Goal: Information Seeking & Learning: Understand process/instructions

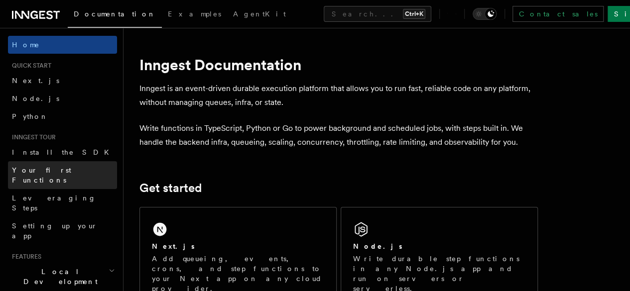
click at [51, 169] on span "Your first Functions" at bounding box center [41, 175] width 59 height 18
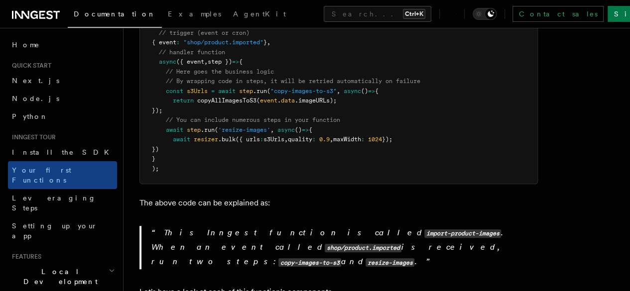
scroll to position [166, 0]
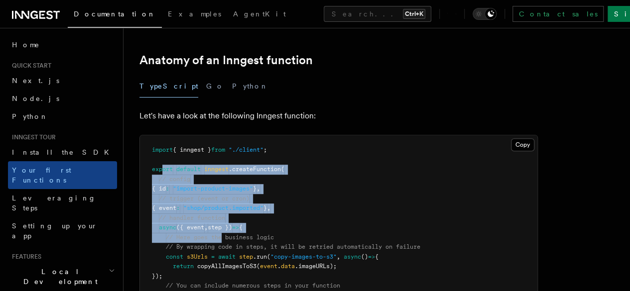
drag, startPoint x: 169, startPoint y: 173, endPoint x: 223, endPoint y: 240, distance: 86.5
click at [223, 240] on code "import { inngest } from "./client" ; export default inngest .createFunction ( /…" at bounding box center [286, 242] width 269 height 192
click at [361, 212] on pre "import { inngest } from "./client" ; export default inngest .createFunction ( /…" at bounding box center [339, 243] width 398 height 214
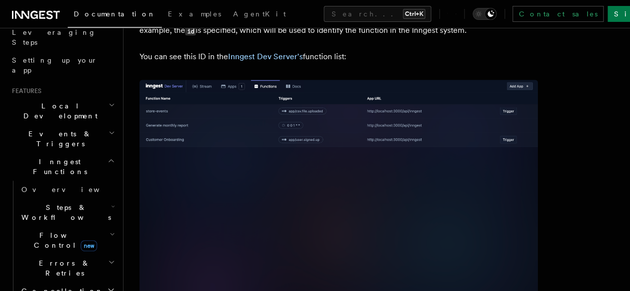
click at [77, 97] on h2 "Local Development" at bounding box center [62, 111] width 109 height 28
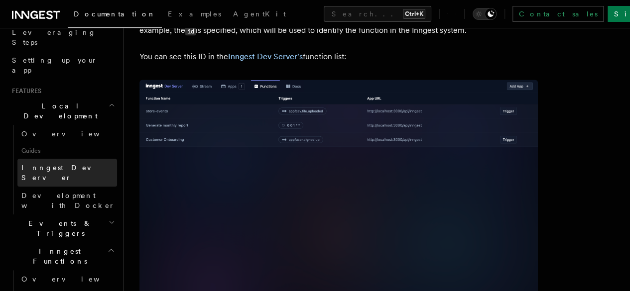
click at [65, 164] on span "Inngest Dev Server" at bounding box center [63, 173] width 85 height 18
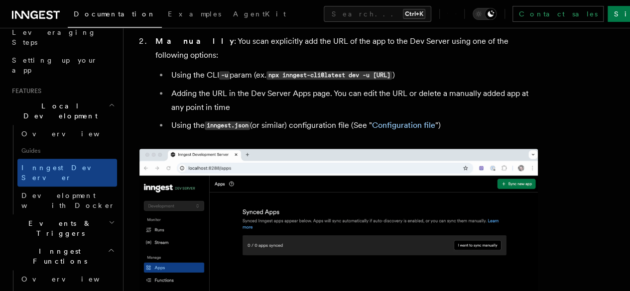
scroll to position [332, 0]
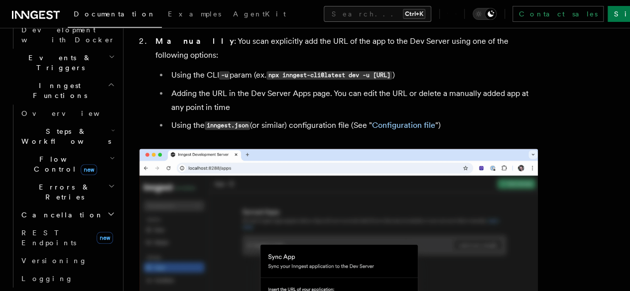
click at [324, 11] on button "Search... Ctrl+K" at bounding box center [378, 14] width 108 height 16
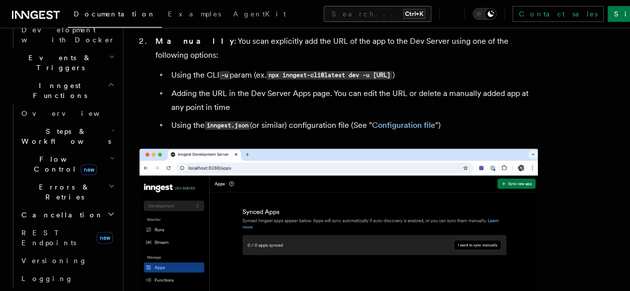
scroll to position [418, 0]
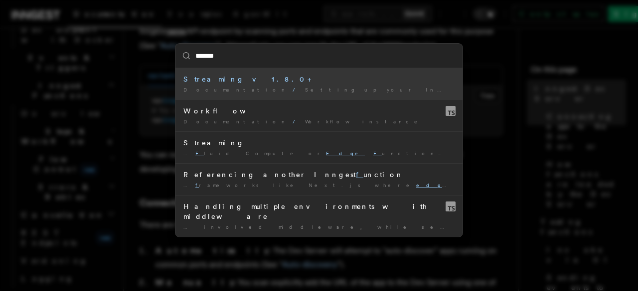
type input "********"
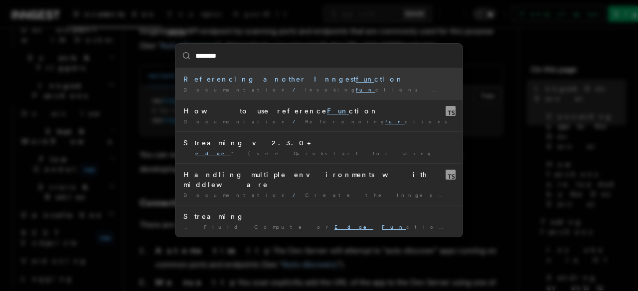
click at [264, 79] on div "Referencing another Inngest fun ction" at bounding box center [318, 79] width 271 height 10
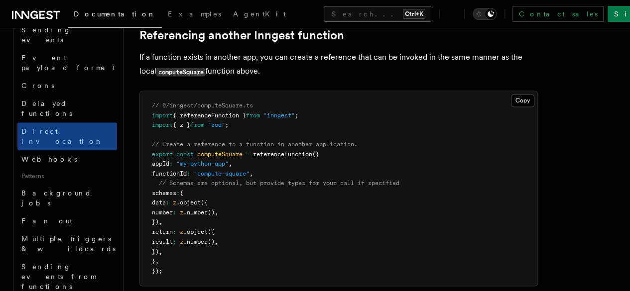
scroll to position [706, 0]
